Goal: Use online tool/utility: Utilize a website feature to perform a specific function

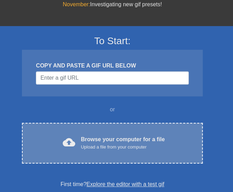
scroll to position [32, 0]
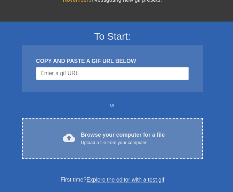
click at [143, 151] on div "cloud_upload Browse your computer for a file Upload a file from your computer C…" at bounding box center [112, 138] width 180 height 41
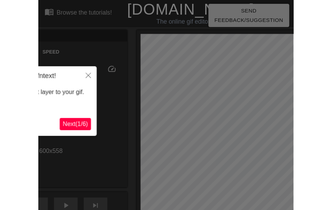
scroll to position [17, 0]
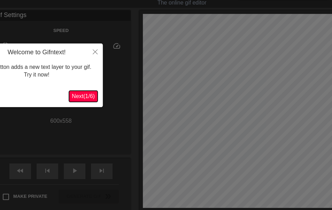
click at [83, 95] on span "Next ( 1 / 6 )" at bounding box center [83, 96] width 23 height 6
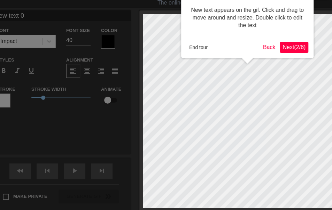
scroll to position [0, 0]
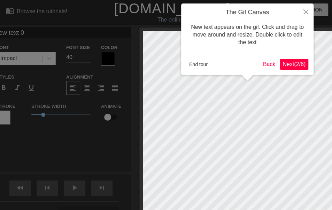
click at [295, 62] on span "Next ( 2 / 6 )" at bounding box center [293, 64] width 23 height 6
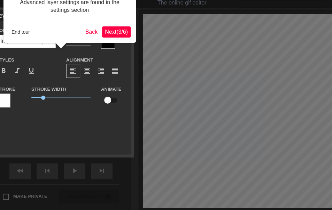
click at [121, 32] on span "Next ( 3 / 6 )" at bounding box center [116, 32] width 23 height 6
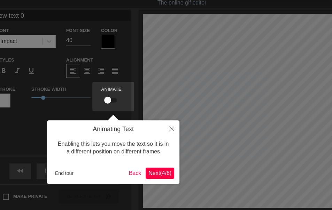
scroll to position [0, 0]
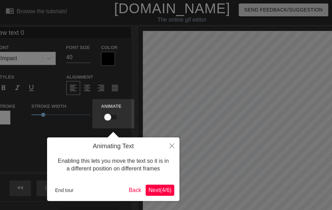
click at [165, 188] on span "Next ( 4 / 6 )" at bounding box center [159, 190] width 23 height 6
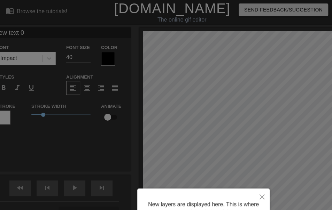
scroll to position [69, 0]
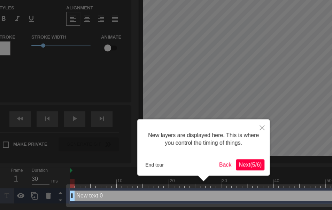
click at [250, 164] on span "Next ( 5 / 6 )" at bounding box center [250, 165] width 23 height 6
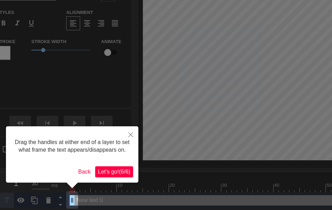
scroll to position [64, 0]
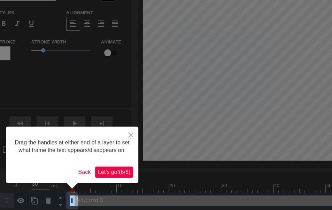
click at [118, 170] on span "Let's go! ( 6 / 6 )" at bounding box center [114, 172] width 32 height 6
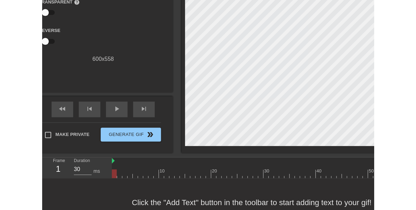
scroll to position [0, 0]
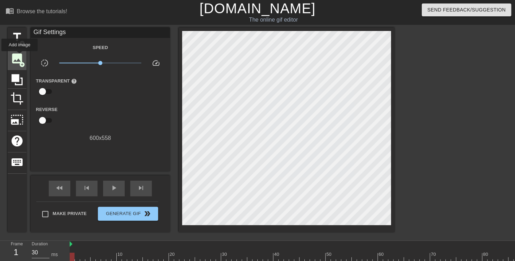
click at [20, 56] on span "image" at bounding box center [16, 58] width 13 height 13
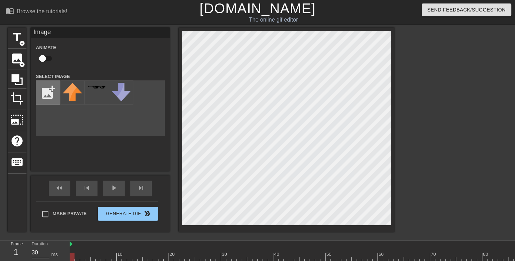
click at [47, 94] on input "file" at bounding box center [48, 93] width 24 height 24
type input "C:\fakepath\J_OWUSUDANQUAH.avif"
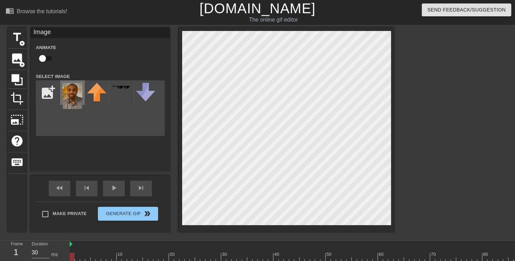
click at [66, 97] on img at bounding box center [73, 96] width 20 height 26
click at [173, 188] on div "title add_circle image add_circle crop photo_size_select_large help keyboard Im…" at bounding box center [201, 130] width 387 height 205
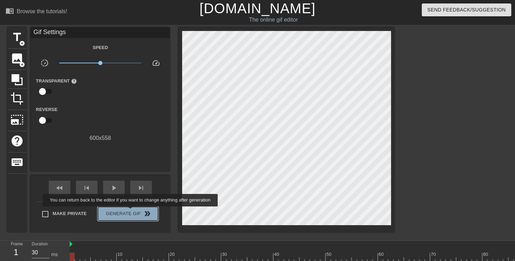
click at [131, 211] on span "Generate Gif double_arrow" at bounding box center [128, 214] width 55 height 8
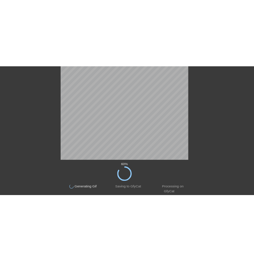
scroll to position [19, 0]
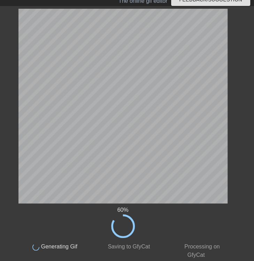
click at [245, 24] on div "60 % done Generating Gif done Saving to GfyCat done Processing on GfyCat title …" at bounding box center [127, 134] width 254 height 250
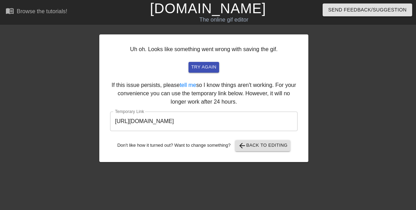
scroll to position [29, 0]
click at [216, 63] on span "try again" at bounding box center [203, 67] width 25 height 8
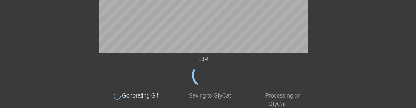
scroll to position [171, 0]
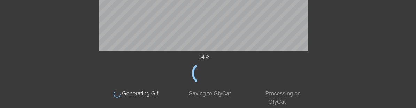
click at [247, 68] on div "14 %" at bounding box center [203, 69] width 209 height 32
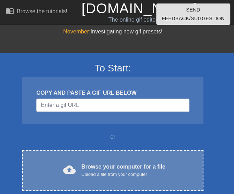
click at [125, 163] on div "Browse your computer for a file Upload a file from your computer" at bounding box center [123, 170] width 84 height 15
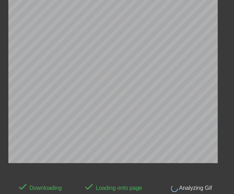
scroll to position [17, 0]
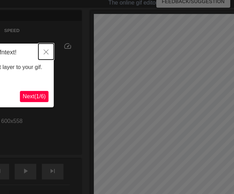
click at [47, 54] on icon "Close" at bounding box center [46, 51] width 5 height 5
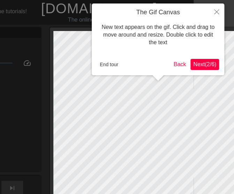
scroll to position [0, 45]
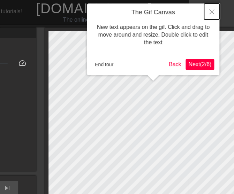
click at [214, 10] on button "Close" at bounding box center [211, 11] width 15 height 16
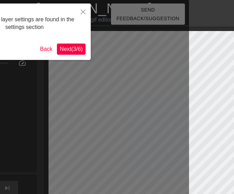
scroll to position [17, 45]
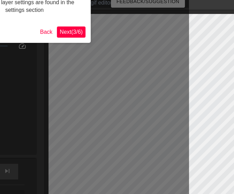
click at [67, 28] on button "Next ( 3 / 6 )" at bounding box center [71, 31] width 29 height 11
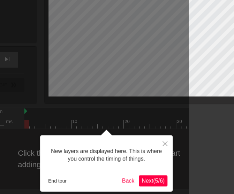
click at [157, 183] on span "Next ( 5 / 6 )" at bounding box center [152, 181] width 23 height 6
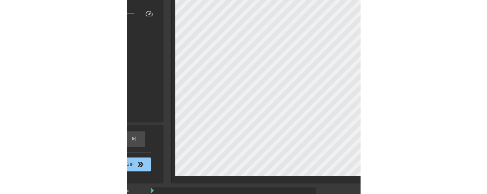
scroll to position [49, 0]
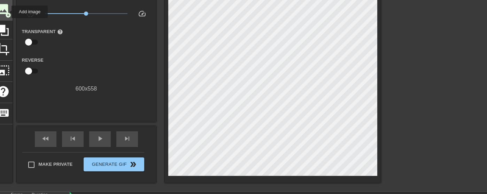
click at [7, 12] on span "add_circle" at bounding box center [8, 15] width 6 height 6
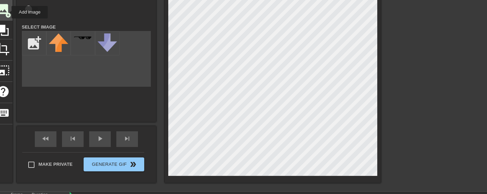
scroll to position [0, 0]
click at [39, 46] on input "file" at bounding box center [34, 43] width 24 height 24
type input "C:\fakepath\J_OWUSUDANQUAH.jpg"
